Goal: Task Accomplishment & Management: Use online tool/utility

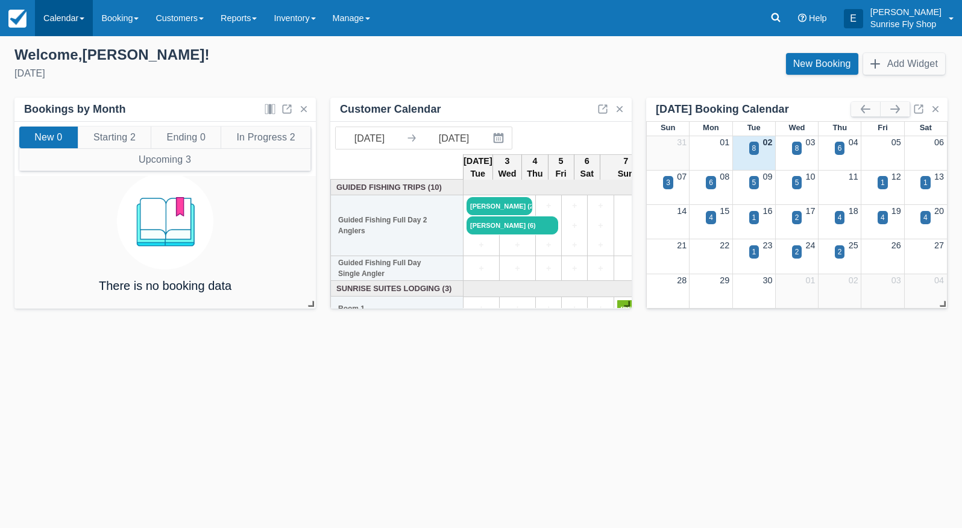
click at [54, 8] on link "Calendar" at bounding box center [64, 18] width 58 height 36
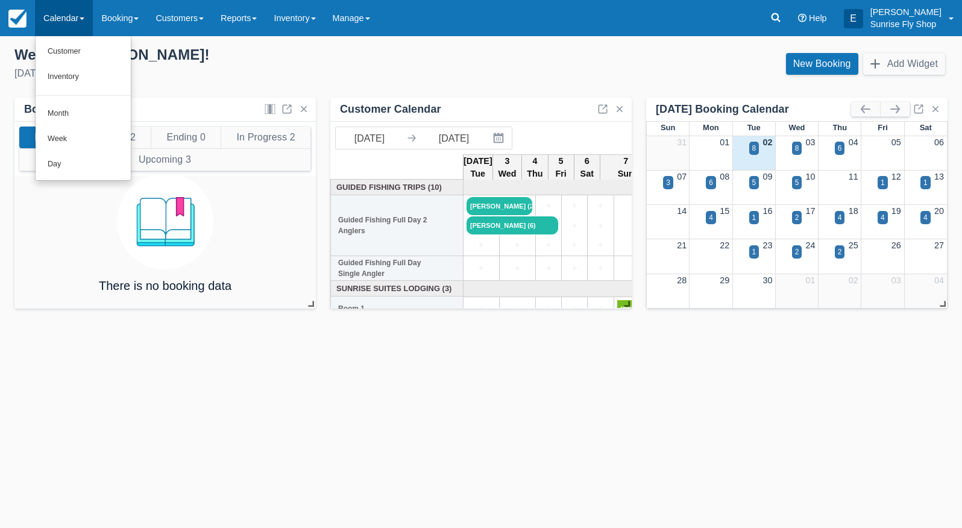
click at [84, 107] on link "Month" at bounding box center [83, 113] width 95 height 25
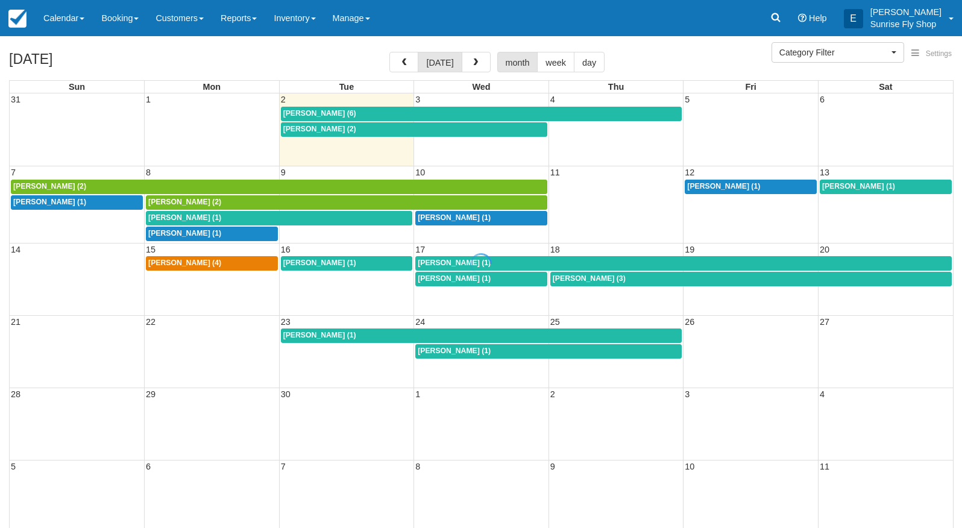
select select
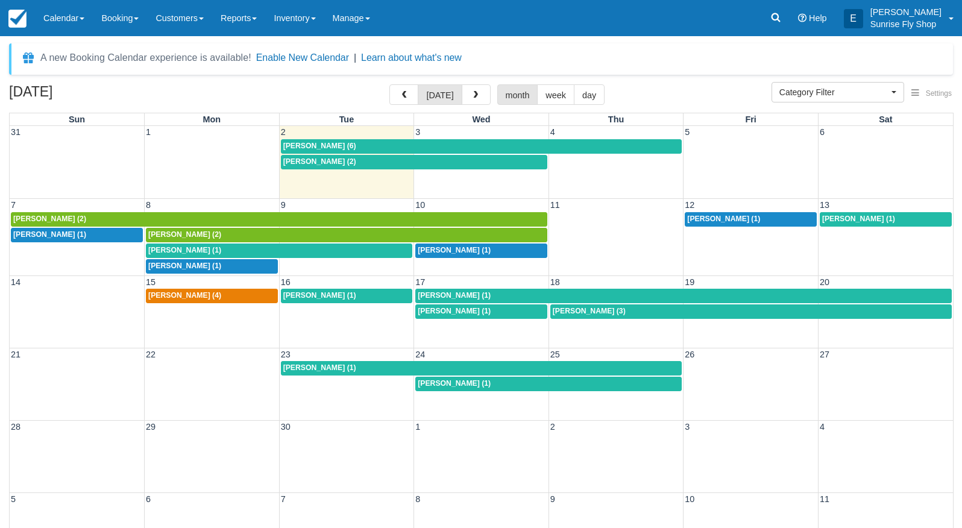
click at [307, 160] on span "Craig Hall (2)" at bounding box center [319, 161] width 73 height 8
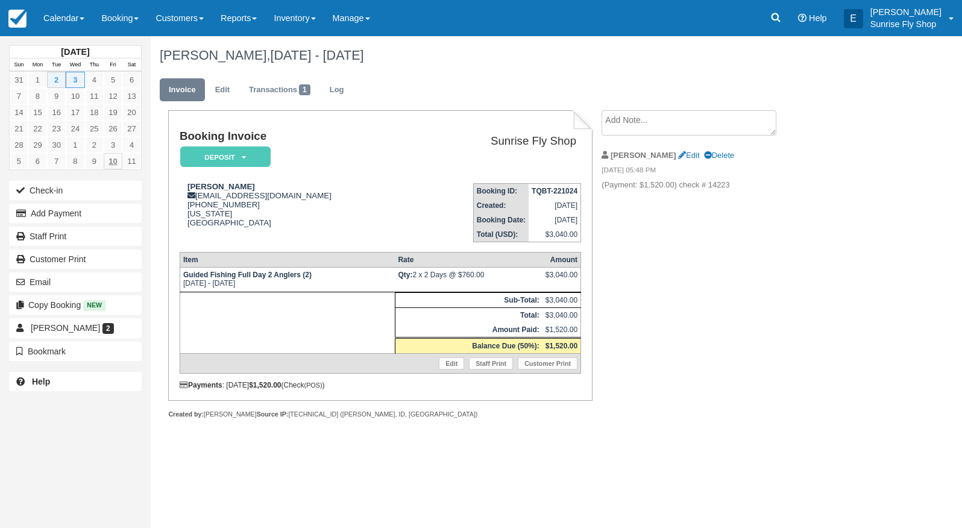
drag, startPoint x: 48, startPoint y: 212, endPoint x: 118, endPoint y: 169, distance: 82.3
click at [49, 210] on button "Add Payment" at bounding box center [75, 213] width 133 height 19
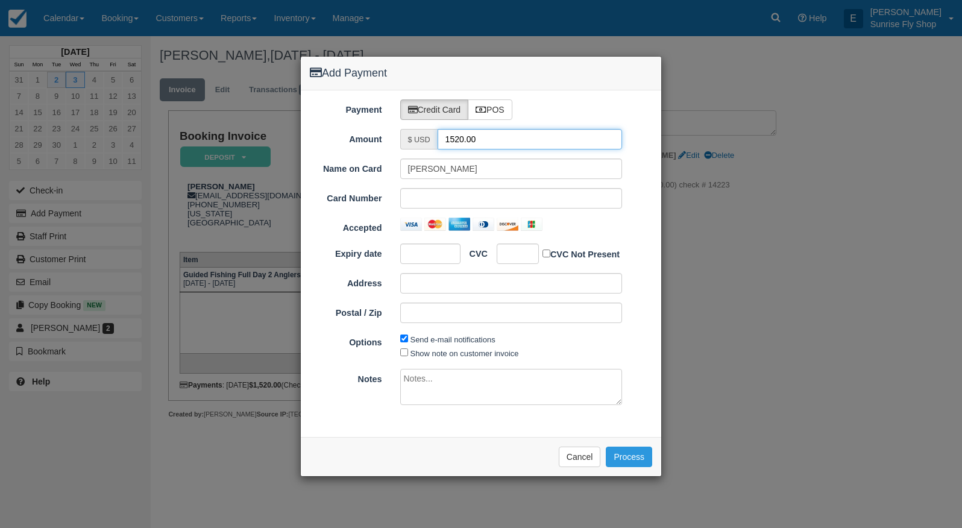
click at [491, 145] on input "1520.00" at bounding box center [530, 139] width 185 height 21
click at [492, 144] on input "1520.00" at bounding box center [530, 139] width 185 height 21
type input "760"
click at [505, 112] on label "POS" at bounding box center [490, 110] width 45 height 21
radio input "true"
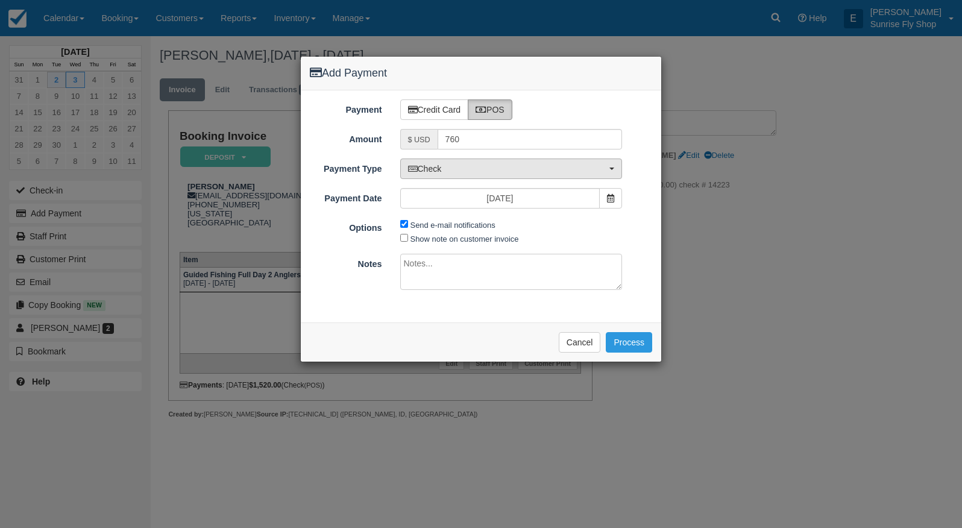
click at [469, 166] on span "Check" at bounding box center [507, 169] width 199 height 12
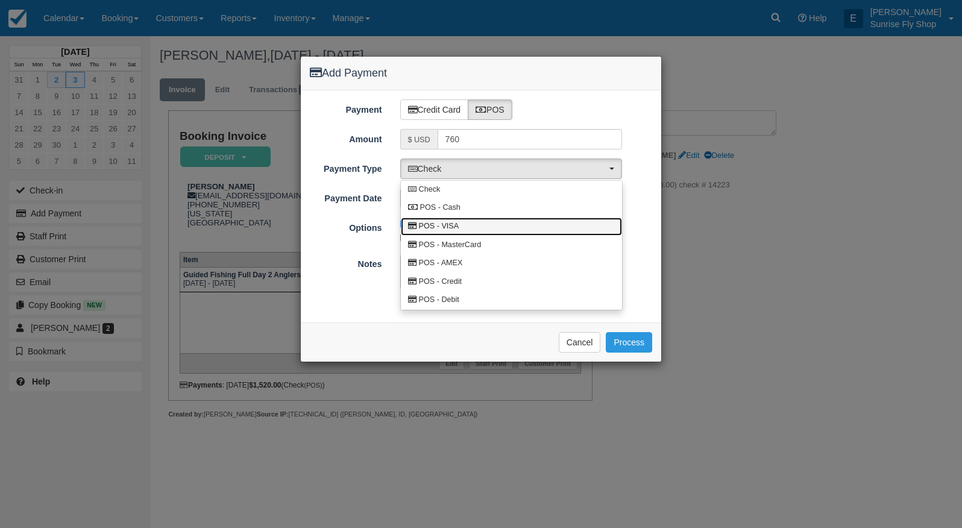
drag, startPoint x: 460, startPoint y: 220, endPoint x: 498, endPoint y: 238, distance: 42.4
click at [461, 220] on link "POS - VISA" at bounding box center [511, 227] width 221 height 19
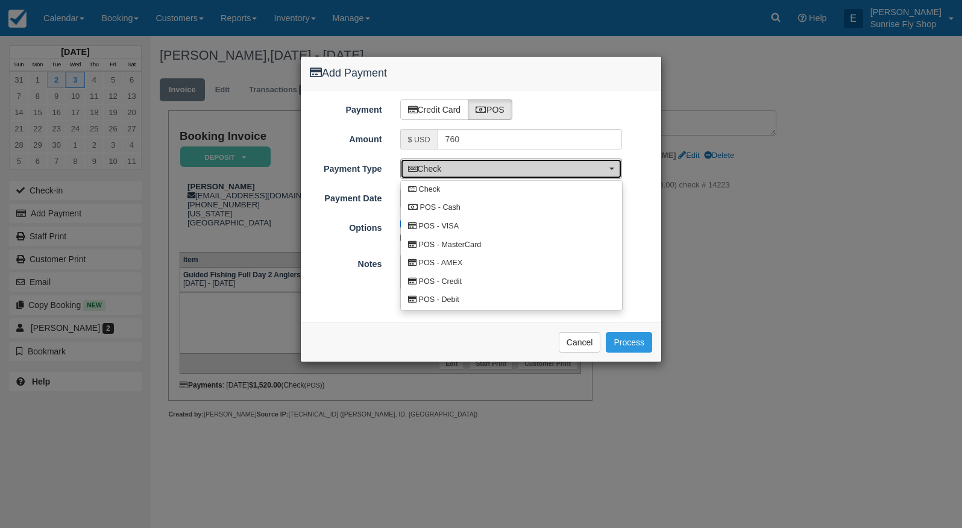
select select "VISA"
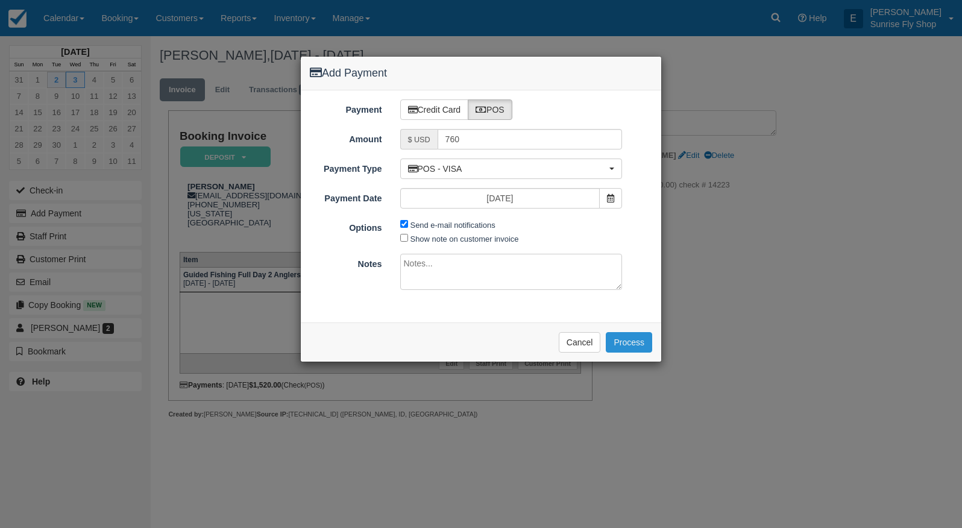
click at [631, 334] on button "Process" at bounding box center [629, 342] width 46 height 21
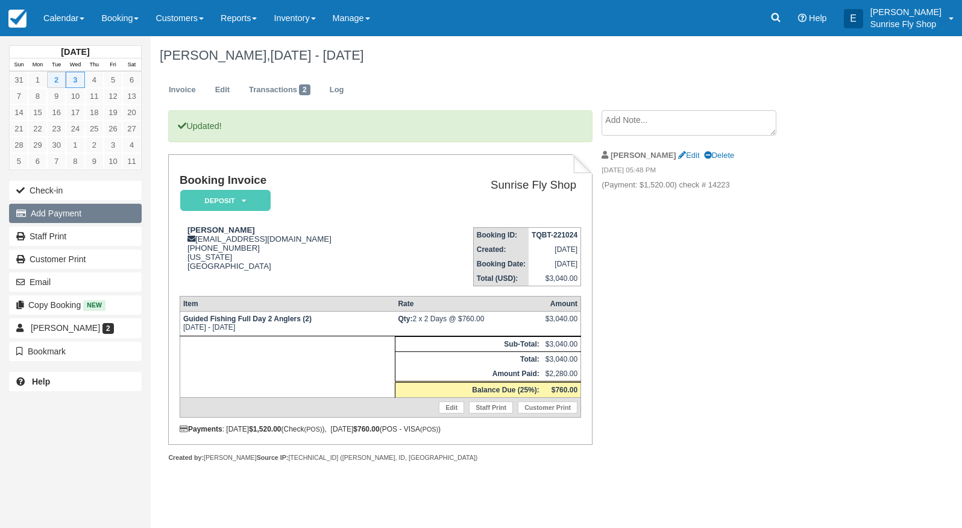
drag, startPoint x: 63, startPoint y: 216, endPoint x: 75, endPoint y: 212, distance: 13.3
click at [66, 214] on button "Add Payment" at bounding box center [75, 213] width 133 height 19
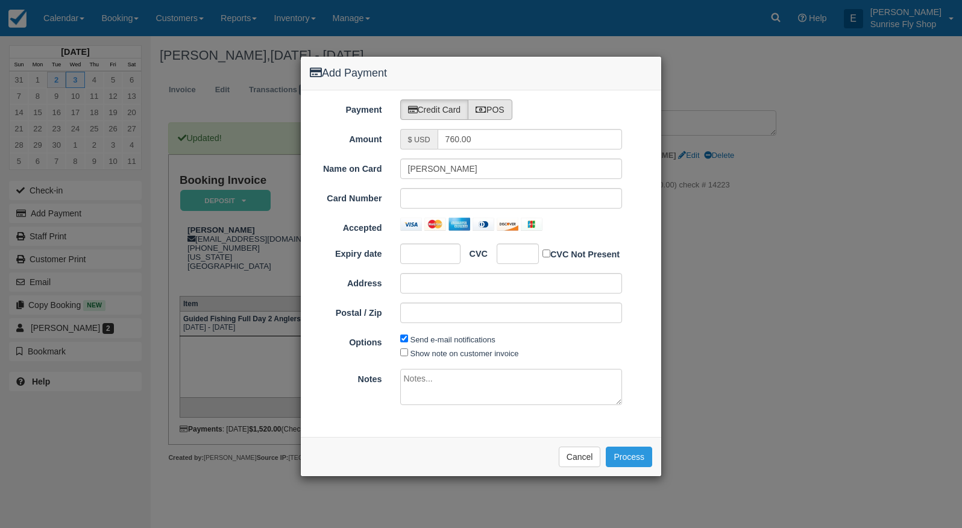
click at [503, 106] on label "POS" at bounding box center [490, 110] width 45 height 21
radio input "true"
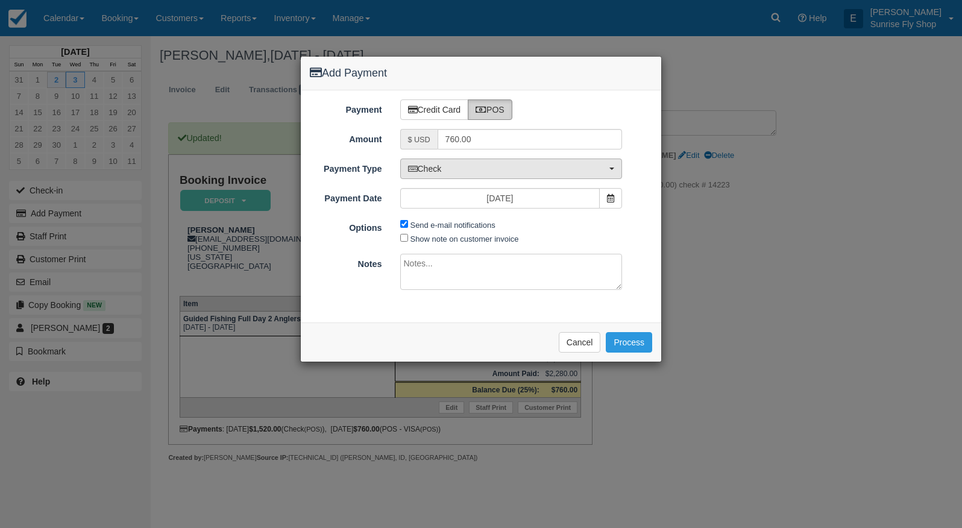
click at [466, 171] on span "Check" at bounding box center [507, 169] width 199 height 12
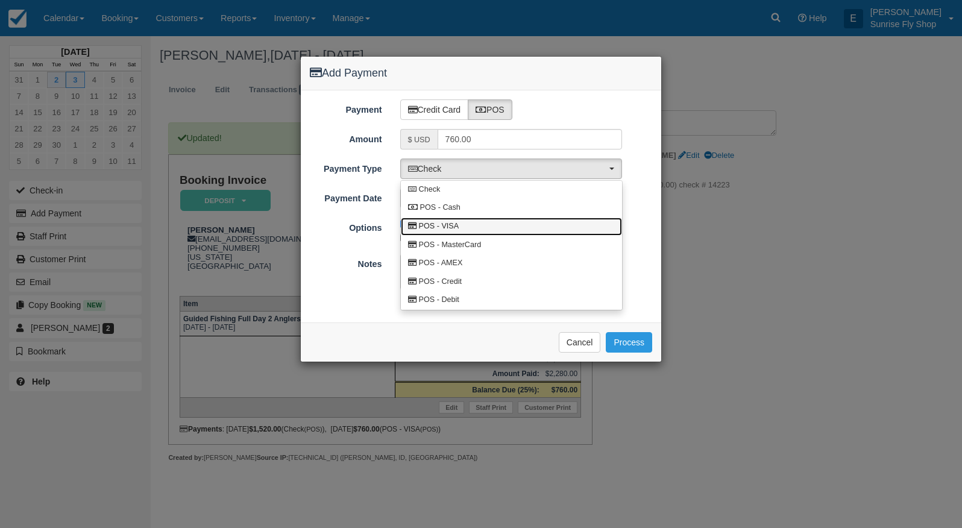
click at [463, 232] on link "POS - VISA" at bounding box center [511, 227] width 221 height 19
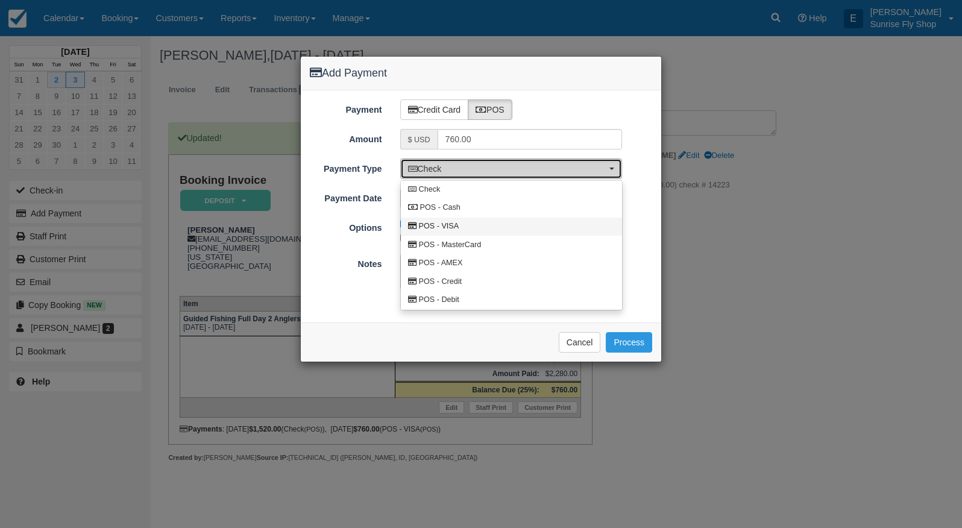
select select "VISA"
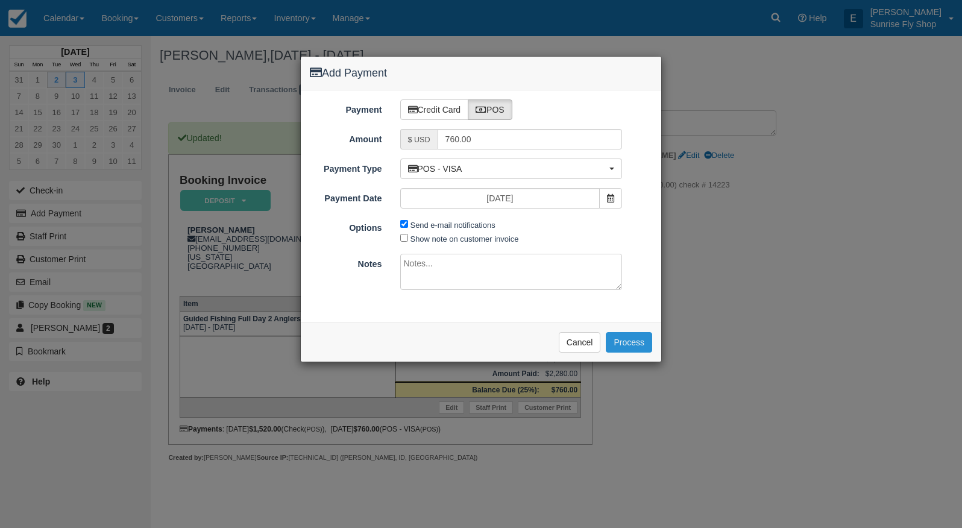
click at [630, 342] on button "Process" at bounding box center [629, 342] width 46 height 21
